Goal: Check status

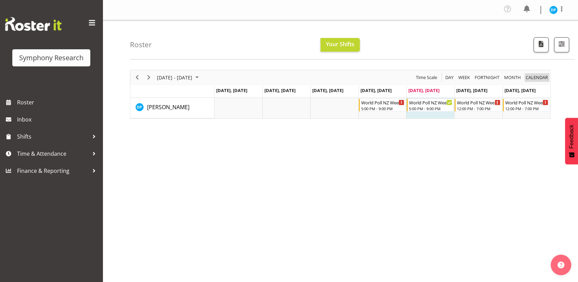
click at [536, 77] on span "calendar" at bounding box center [537, 77] width 24 height 9
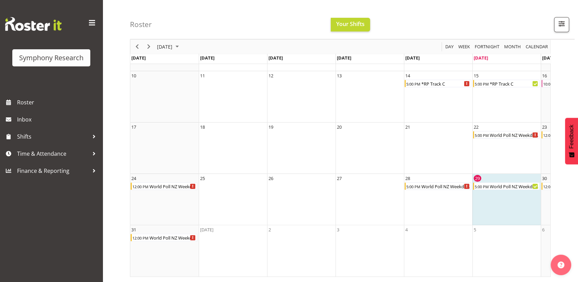
scroll to position [0, 59]
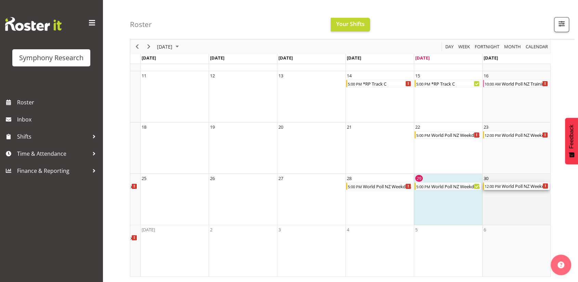
click at [520, 183] on div "World Poll NZ Weekends" at bounding box center [525, 186] width 49 height 8
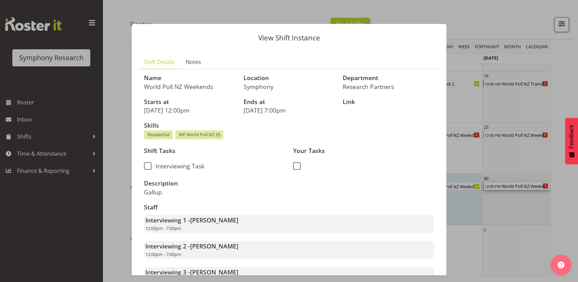
scroll to position [0, 53]
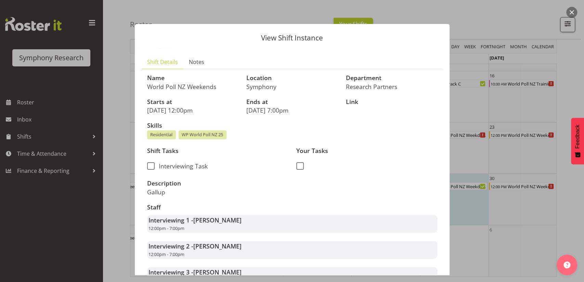
click at [572, 11] on button "button" at bounding box center [571, 12] width 11 height 11
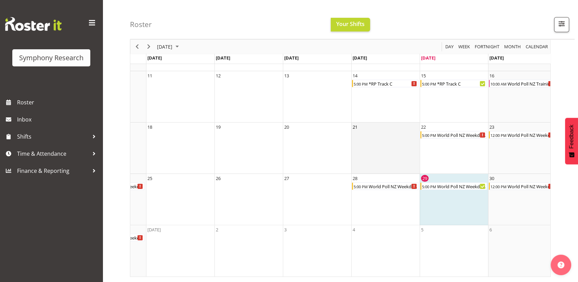
scroll to position [0, 0]
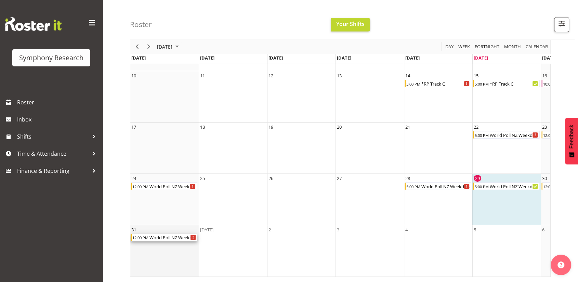
click at [167, 234] on div "World Poll NZ Weekends" at bounding box center [173, 238] width 49 height 8
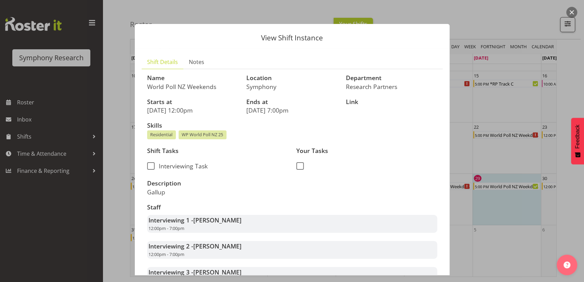
click at [571, 13] on button "button" at bounding box center [571, 12] width 11 height 11
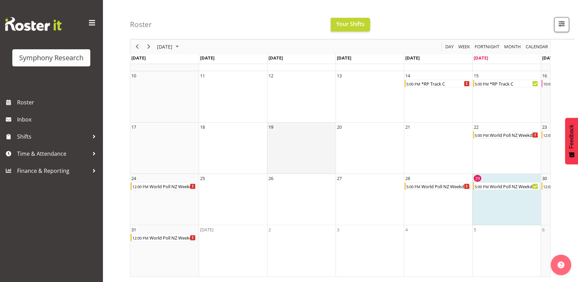
scroll to position [133, 0]
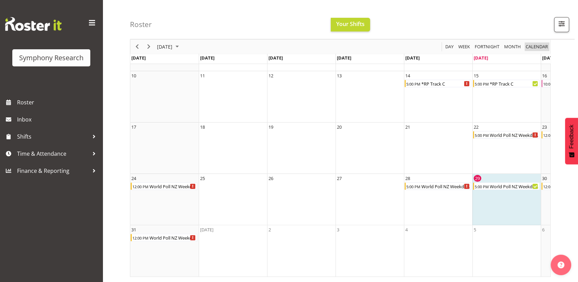
click at [536, 47] on span "calendar" at bounding box center [537, 46] width 24 height 9
click at [151, 46] on span "Next" at bounding box center [149, 46] width 8 height 9
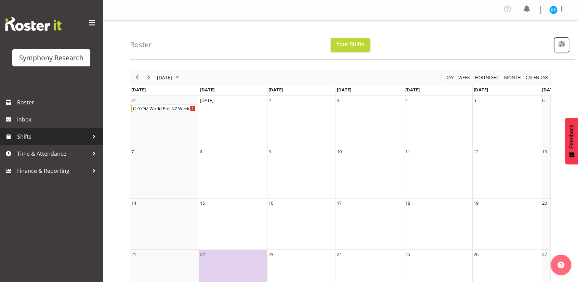
click at [22, 138] on span "Shifts" at bounding box center [53, 136] width 72 height 10
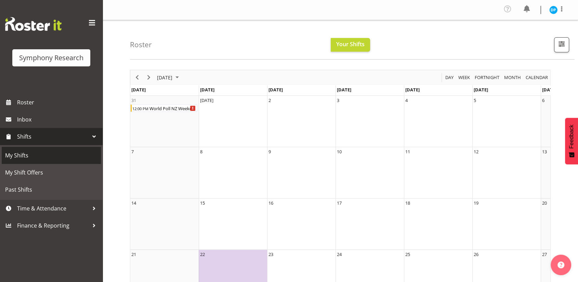
click at [23, 151] on span "My Shifts" at bounding box center [51, 155] width 92 height 10
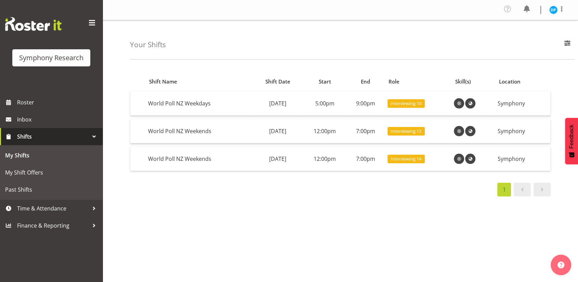
click at [541, 191] on span at bounding box center [542, 189] width 8 height 8
click at [26, 103] on span "Roster" at bounding box center [58, 102] width 82 height 10
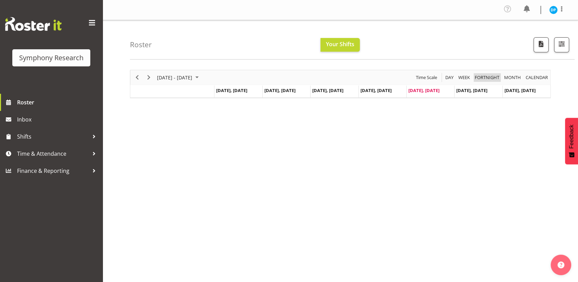
click at [486, 78] on span "Fortnight" at bounding box center [487, 77] width 26 height 9
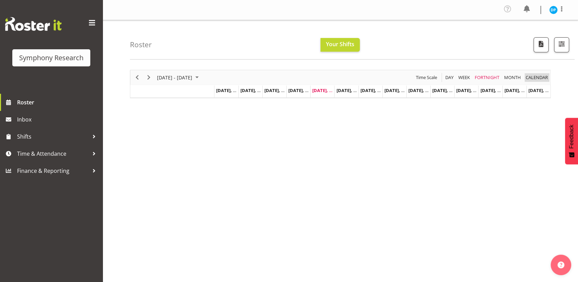
click at [535, 73] on span "calendar" at bounding box center [537, 77] width 24 height 9
